Goal: Task Accomplishment & Management: Use online tool/utility

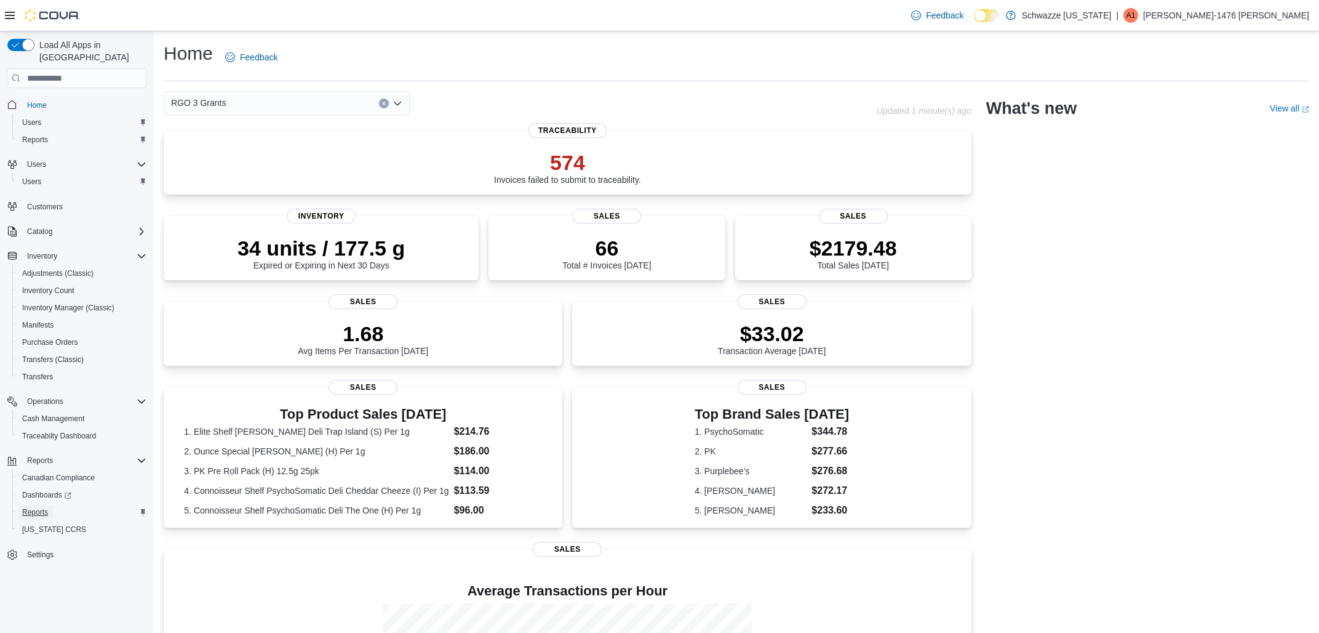
click at [42, 505] on span "Reports" at bounding box center [35, 512] width 26 height 15
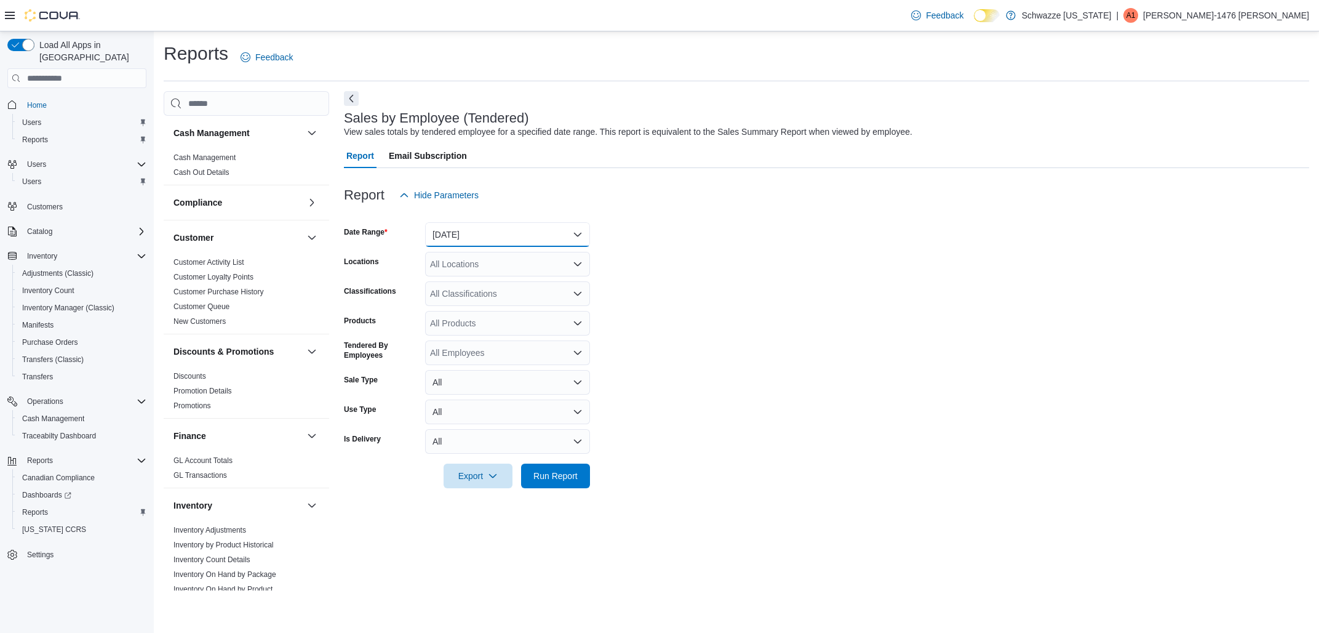
click at [492, 230] on button "[DATE]" at bounding box center [507, 234] width 165 height 25
click at [469, 282] on span "[DATE]" at bounding box center [515, 283] width 140 height 15
click at [471, 265] on div "All Locations" at bounding box center [507, 264] width 165 height 25
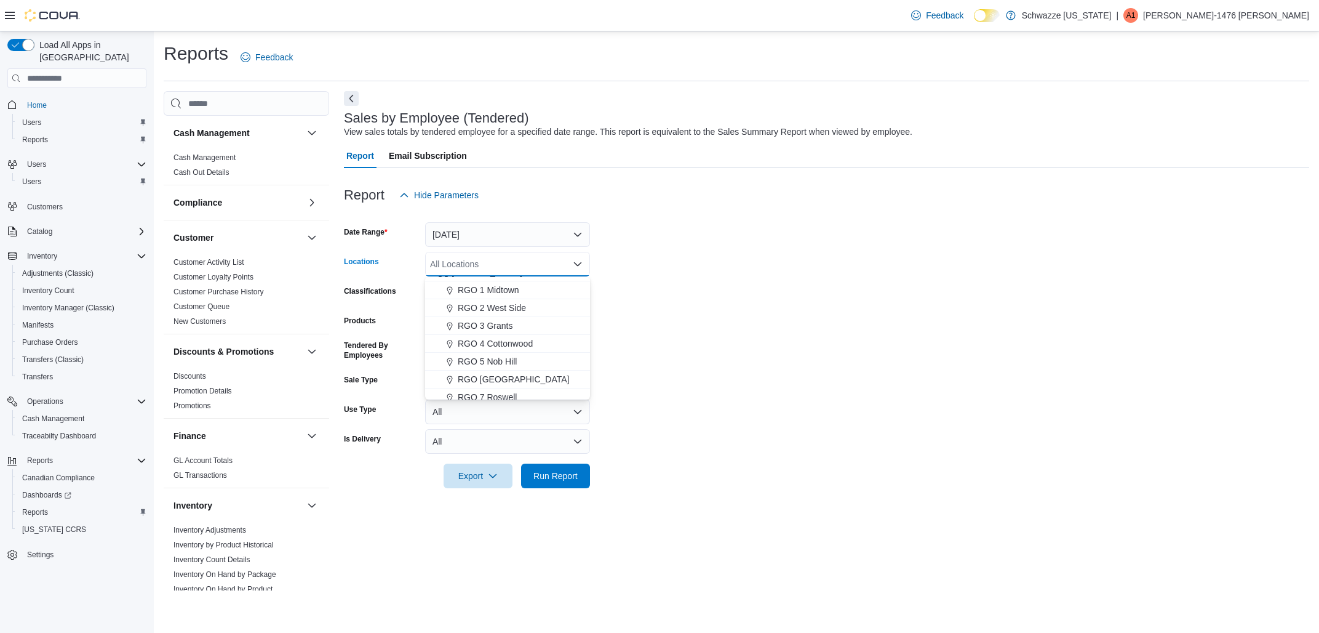
scroll to position [346, 0]
click at [500, 311] on span "RGO 3 Grants" at bounding box center [485, 314] width 55 height 12
click at [759, 342] on form "Date Range [DATE] Locations RGO 3 Grants Combo box. Selected. RGO 3 Grants. Pre…" at bounding box center [827, 347] width 966 height 281
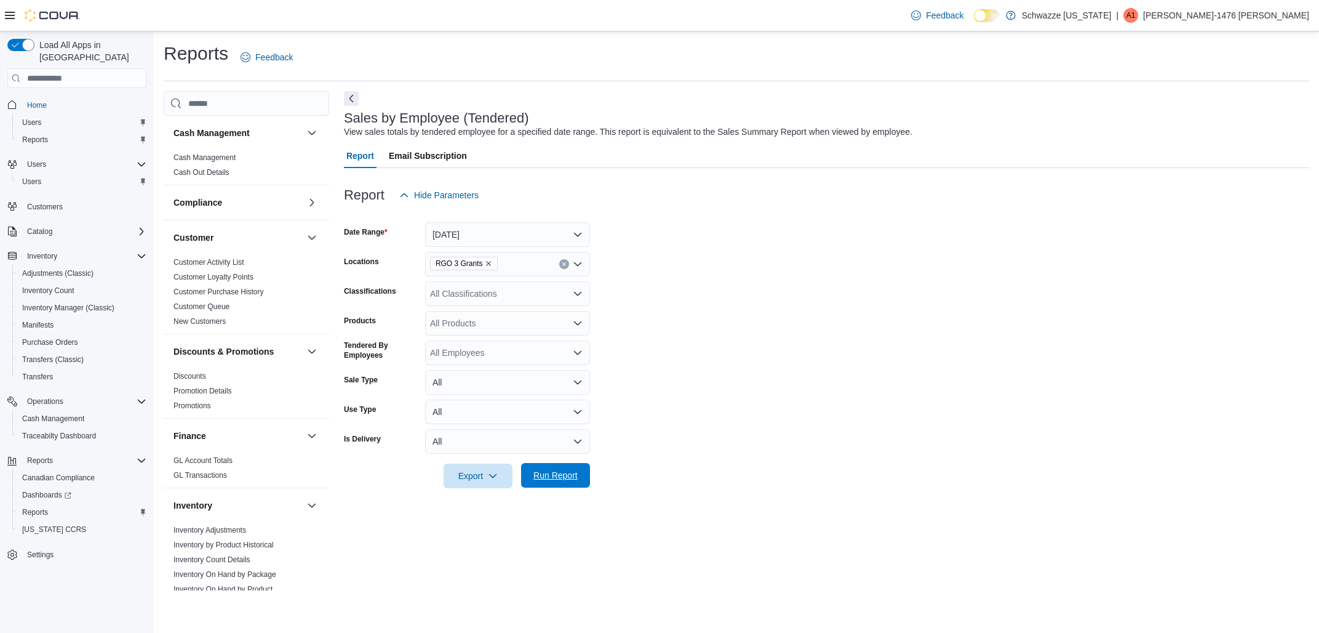
click at [567, 479] on span "Run Report" at bounding box center [556, 475] width 44 height 12
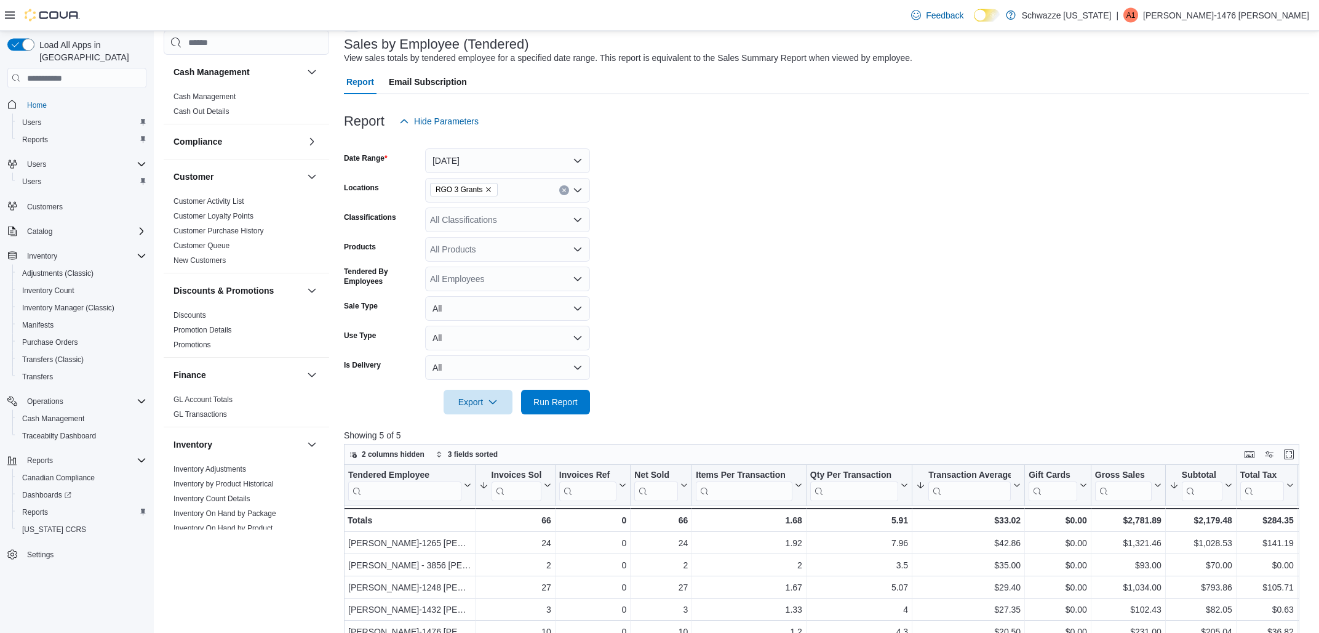
scroll to position [132, 0]
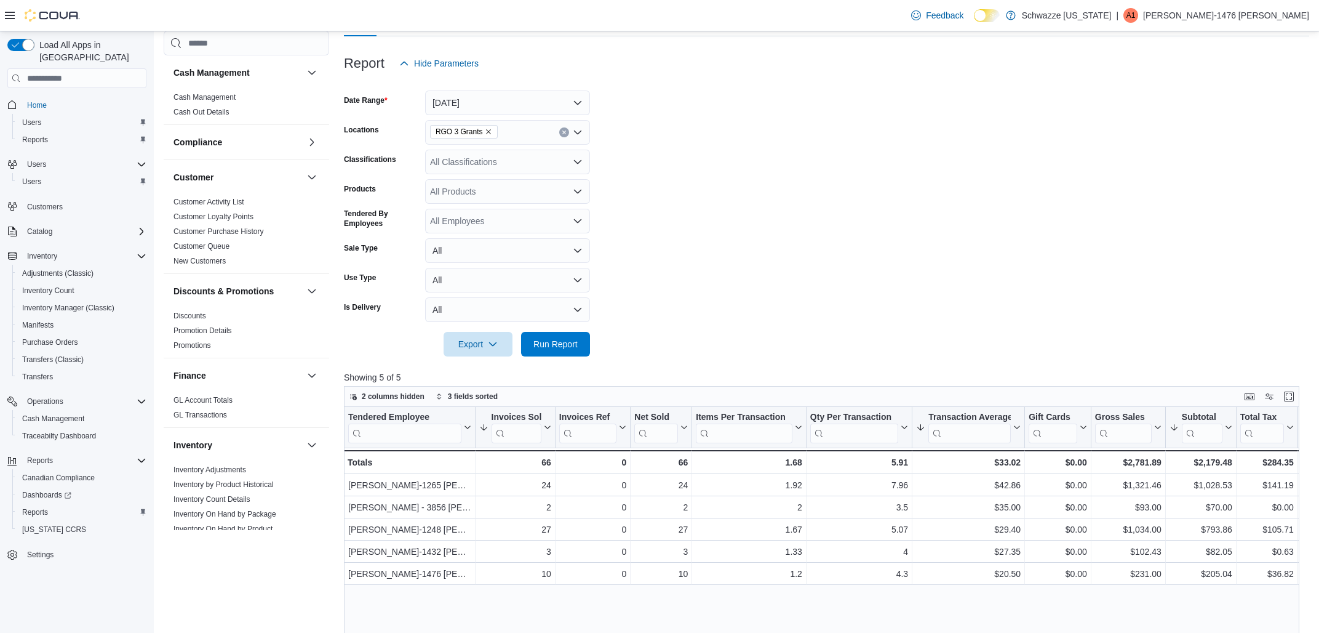
click at [937, 209] on form "Date Range [DATE] Locations RGO 3 Grants Classifications All Classifications Pr…" at bounding box center [827, 216] width 966 height 281
